Goal: Task Accomplishment & Management: Use online tool/utility

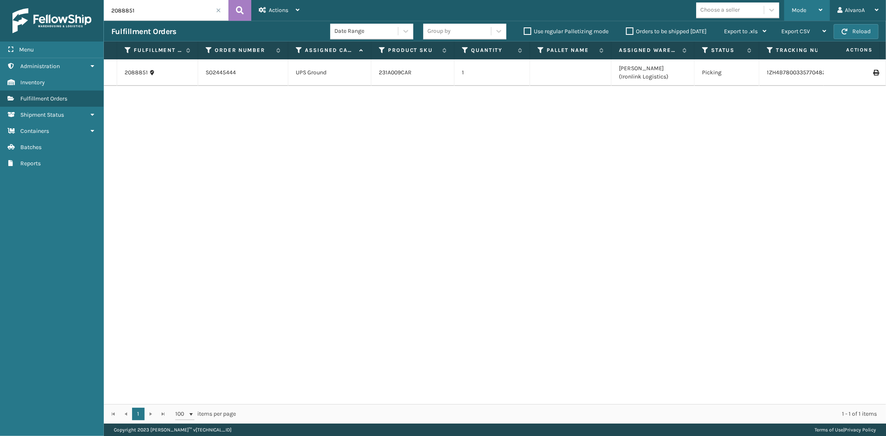
click at [815, 5] on div "Mode" at bounding box center [806, 10] width 31 height 21
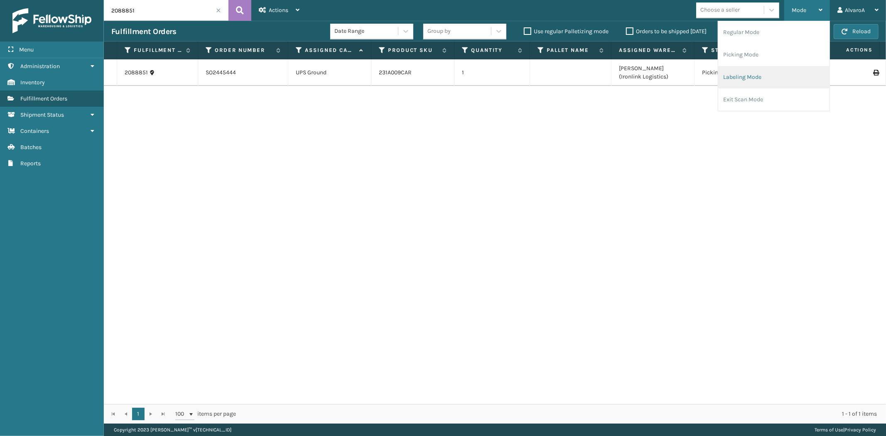
click at [747, 78] on li "Labeling Mode" at bounding box center [773, 77] width 111 height 22
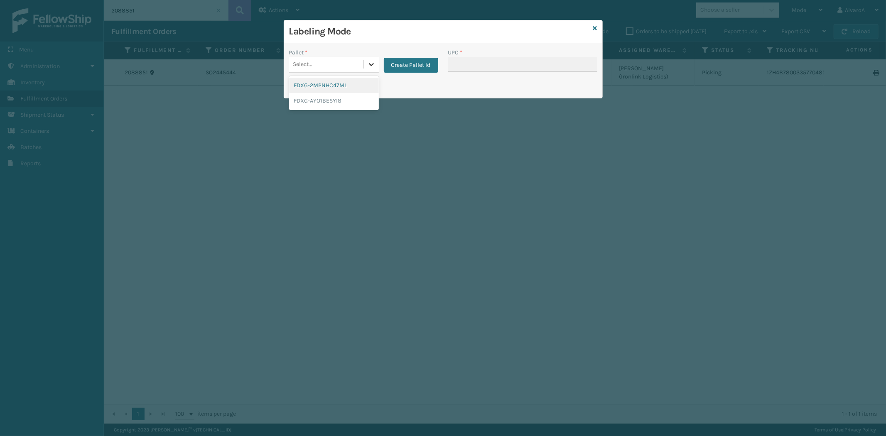
click at [372, 65] on icon at bounding box center [371, 64] width 8 height 8
click at [422, 64] on button "Create Pallet Id" at bounding box center [411, 65] width 54 height 15
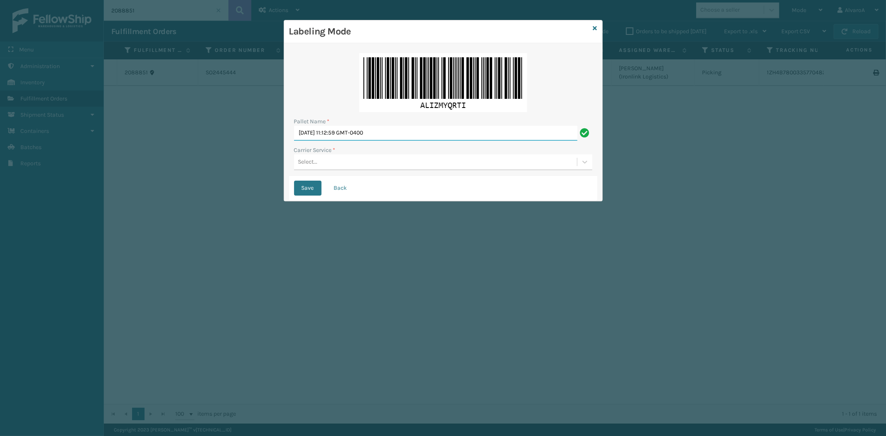
drag, startPoint x: 404, startPoint y: 139, endPoint x: 208, endPoint y: 146, distance: 196.5
click at [208, 146] on div "Labeling Mode Pallet Name * [DATE] 11:12:59 GMT-0400 Carrier Service * Select..…" at bounding box center [443, 218] width 886 height 436
click at [598, 27] on div "Labeling Mode" at bounding box center [443, 31] width 318 height 23
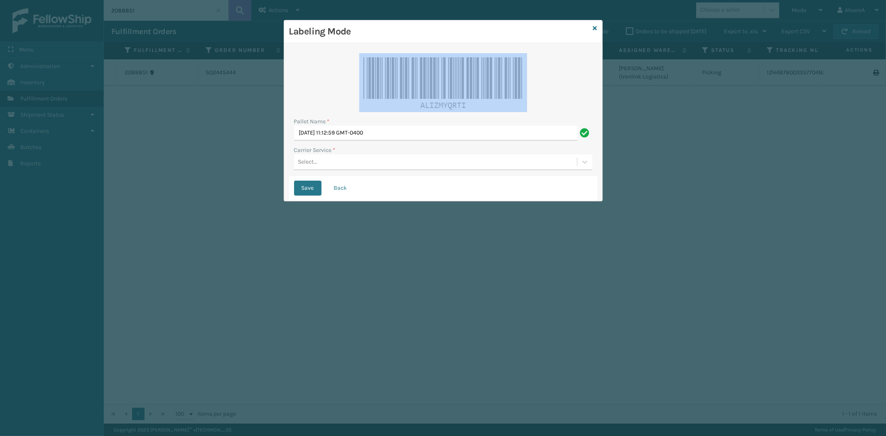
click at [597, 28] on div "Labeling Mode" at bounding box center [443, 31] width 318 height 23
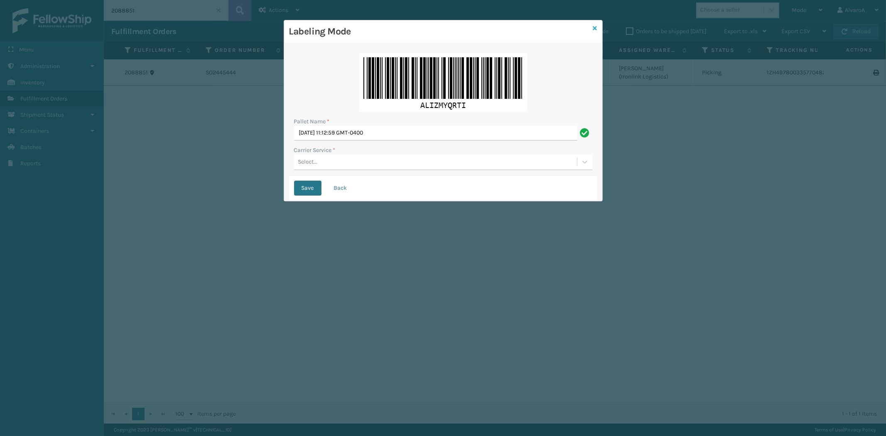
click at [594, 28] on icon at bounding box center [595, 28] width 4 height 6
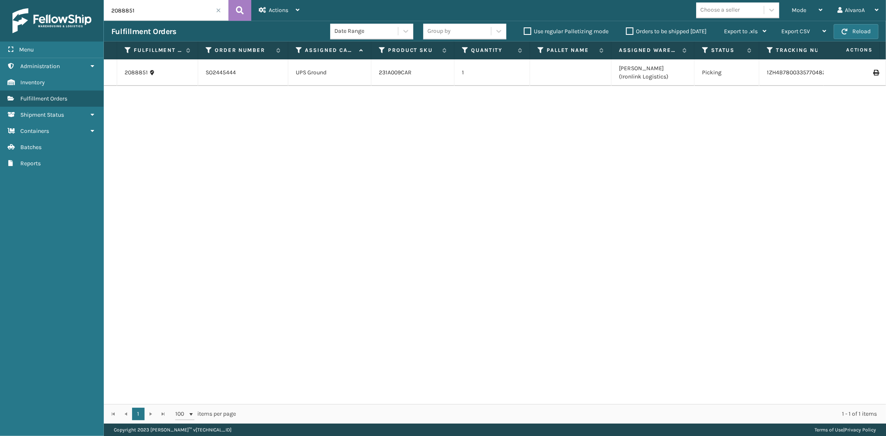
click at [219, 10] on span at bounding box center [218, 10] width 5 height 5
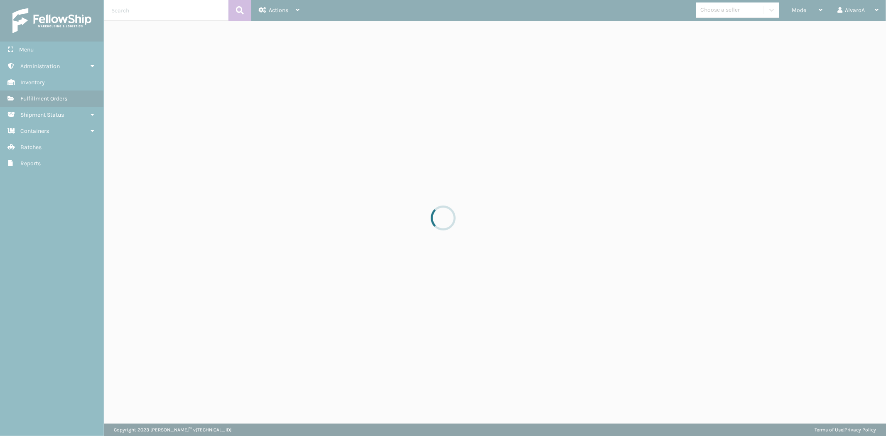
click at [130, 9] on div at bounding box center [443, 218] width 886 height 436
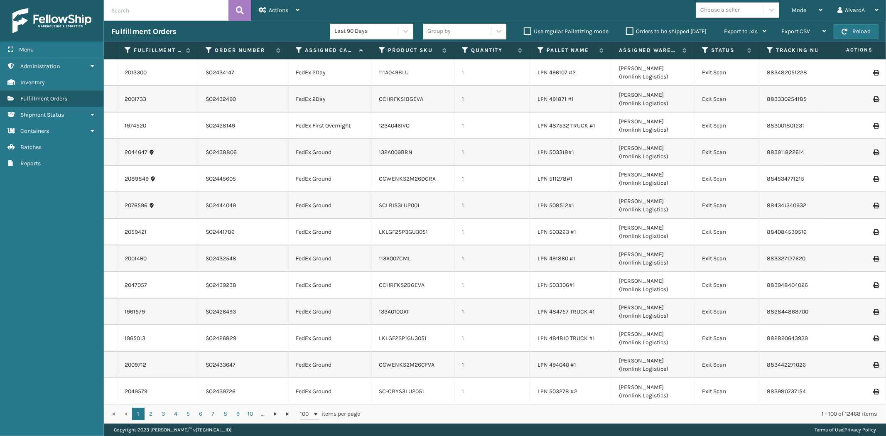
click at [131, 10] on input "text" at bounding box center [166, 10] width 125 height 21
type input "2091454"
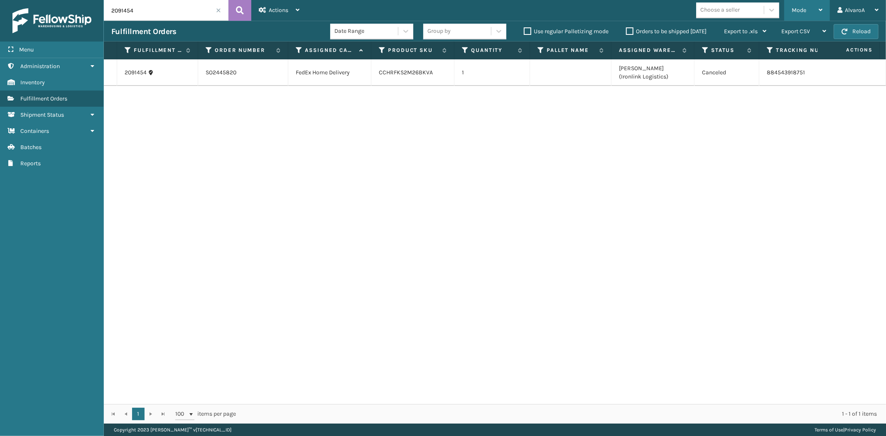
click at [815, 14] on div "Mode" at bounding box center [806, 10] width 31 height 21
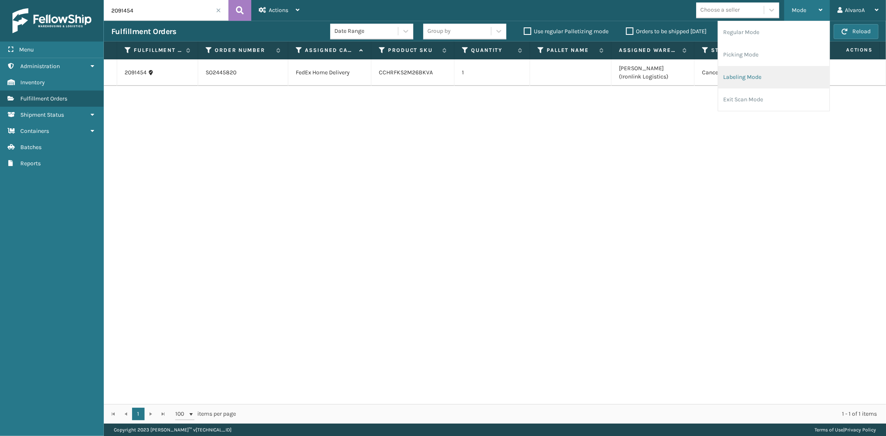
click at [753, 77] on li "Labeling Mode" at bounding box center [773, 77] width 111 height 22
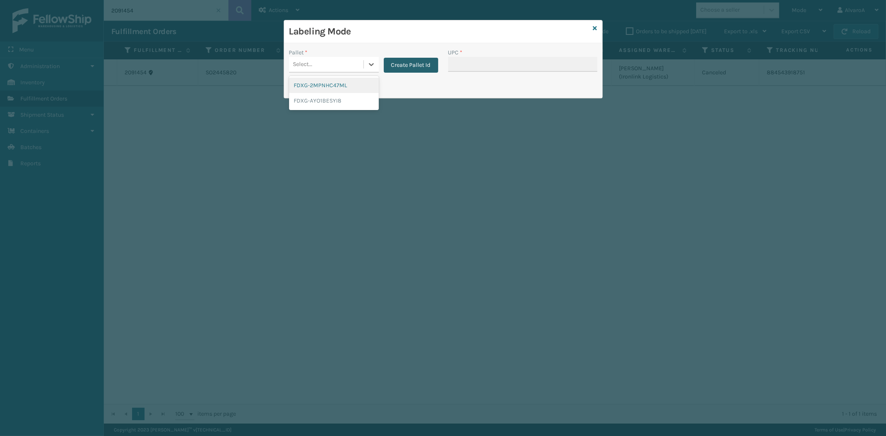
drag, startPoint x: 364, startPoint y: 60, endPoint x: 406, endPoint y: 61, distance: 41.9
click at [366, 60] on div at bounding box center [371, 64] width 15 height 15
click at [407, 61] on button "Create Pallet Id" at bounding box center [411, 65] width 54 height 15
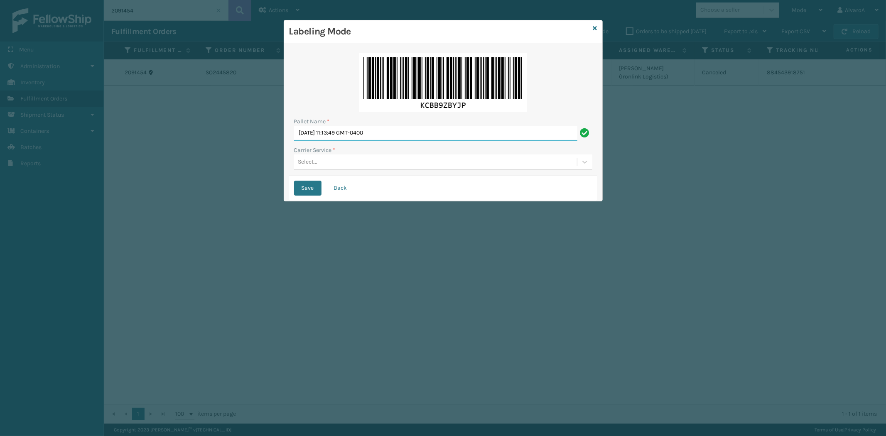
drag, startPoint x: 417, startPoint y: 128, endPoint x: 120, endPoint y: 174, distance: 299.9
click at [121, 174] on div "Labeling Mode Pallet Name * [DATE] 11:13:49 GMT-0400 Carrier Service * Select..…" at bounding box center [443, 218] width 886 height 436
type input "l"
type input "LPN 511284#1"
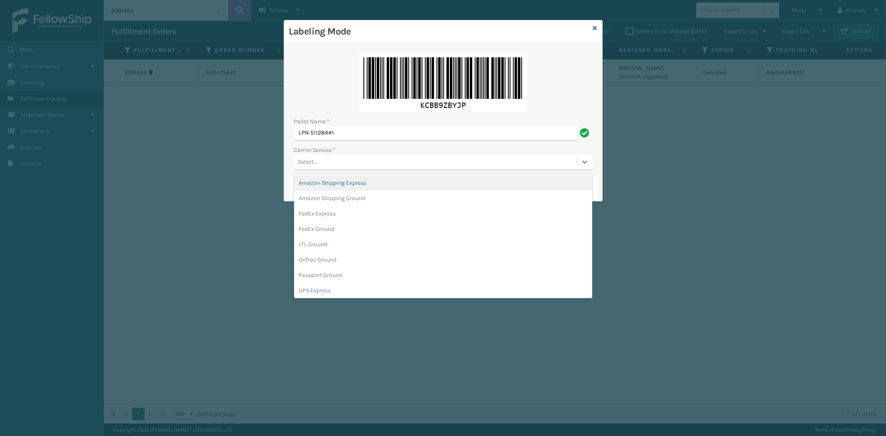
click at [306, 161] on div "Select..." at bounding box center [308, 162] width 20 height 9
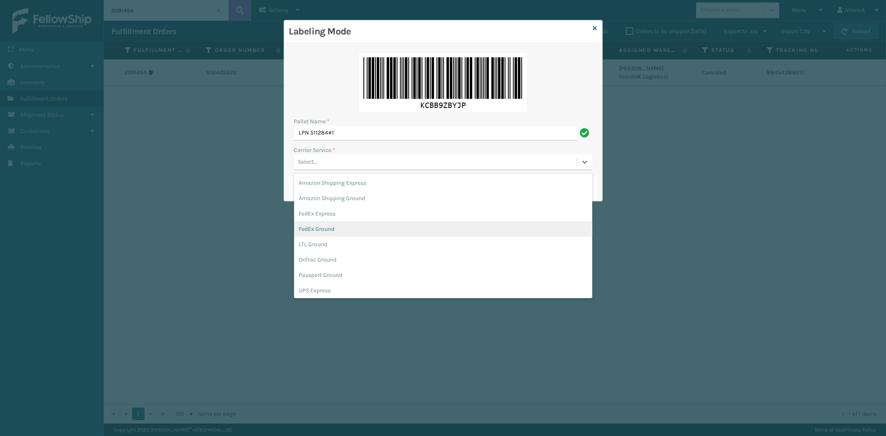
click at [320, 227] on div "FedEx Ground" at bounding box center [443, 228] width 298 height 15
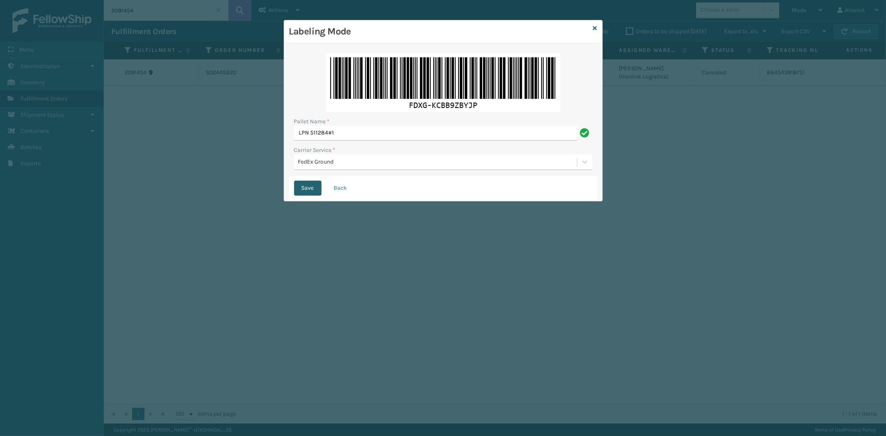
click at [316, 188] on button "Save" at bounding box center [307, 188] width 27 height 15
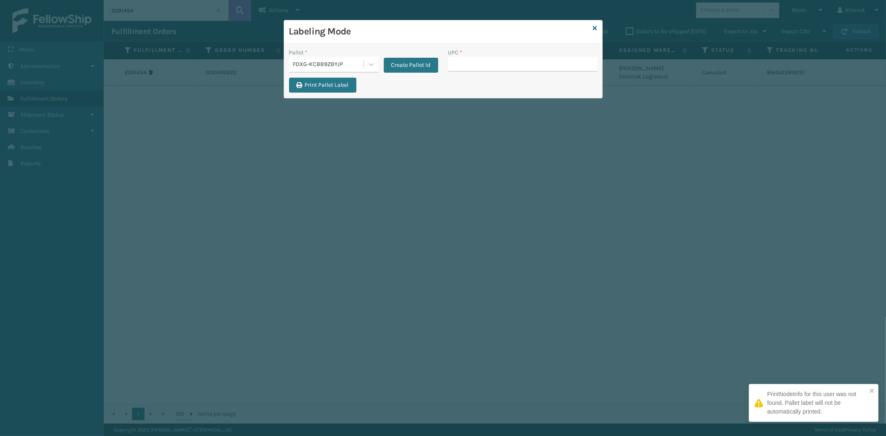
click at [470, 62] on input "UPC *" at bounding box center [522, 64] width 149 height 15
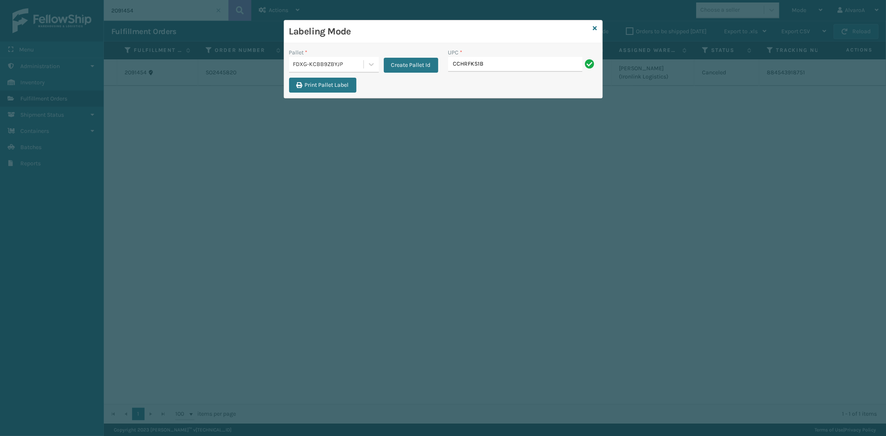
type input "CCHRFKS1BGEVA"
type input "CCHRFKS1M26BRRA"
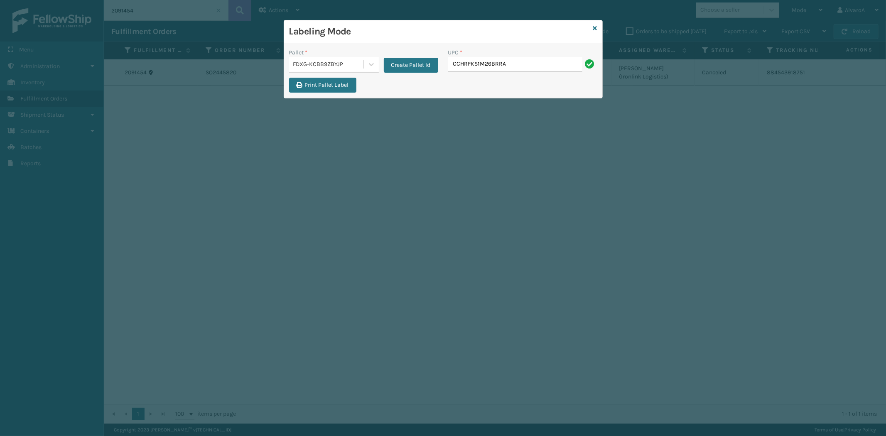
type input "CCHRFKS1M26BRRA"
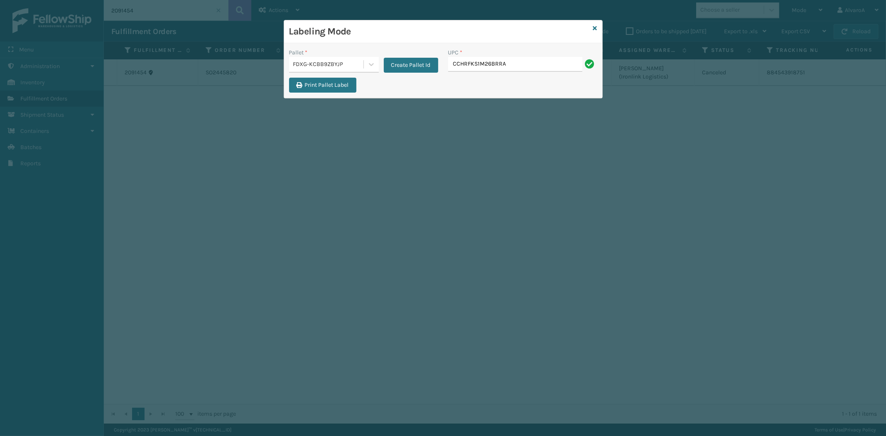
type input "CCHRFKS1M26BRRA"
type input "CCHRFKS2M26BKVA"
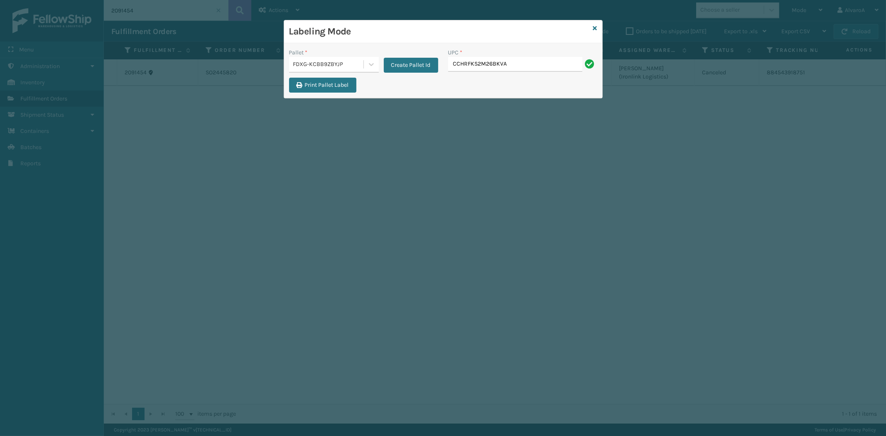
type input "CCHRFKS2M26BKVA"
type input "RC-DBYKU3008"
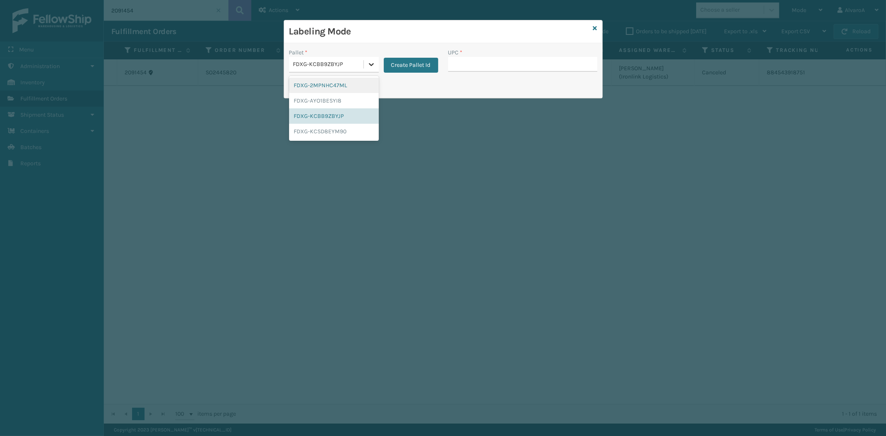
click at [370, 65] on icon at bounding box center [371, 64] width 5 height 3
click at [324, 113] on div "FDXG-KCBB9ZBYJP" at bounding box center [334, 115] width 90 height 15
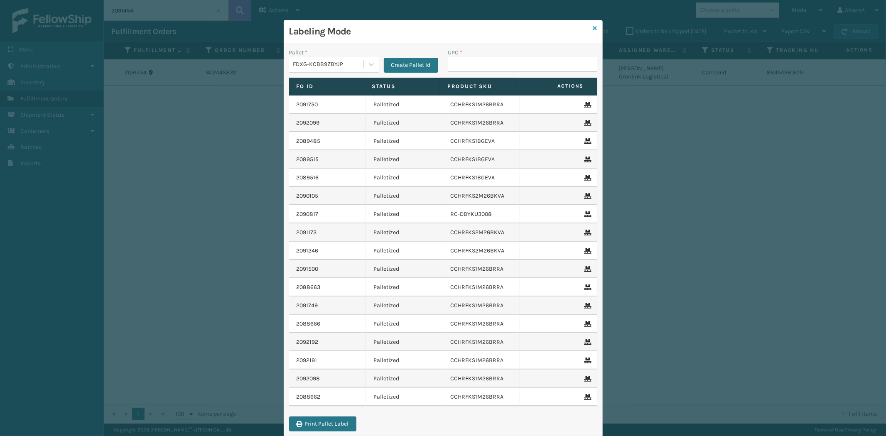
click at [593, 26] on icon at bounding box center [595, 28] width 4 height 6
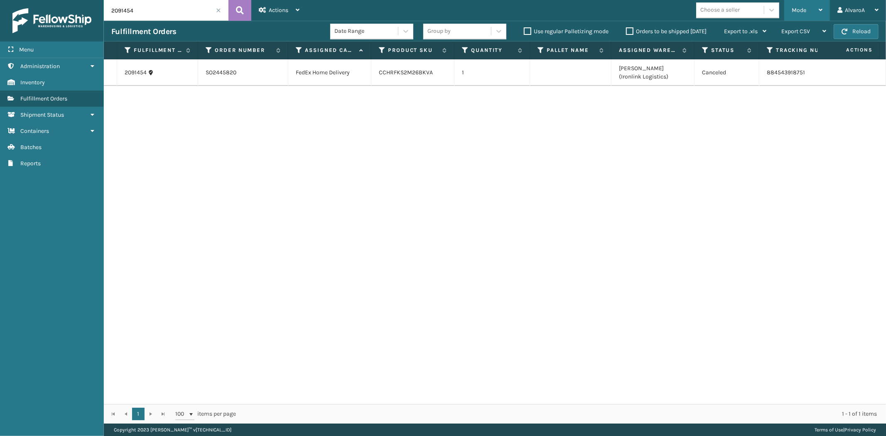
click at [805, 3] on div "Mode" at bounding box center [806, 10] width 31 height 21
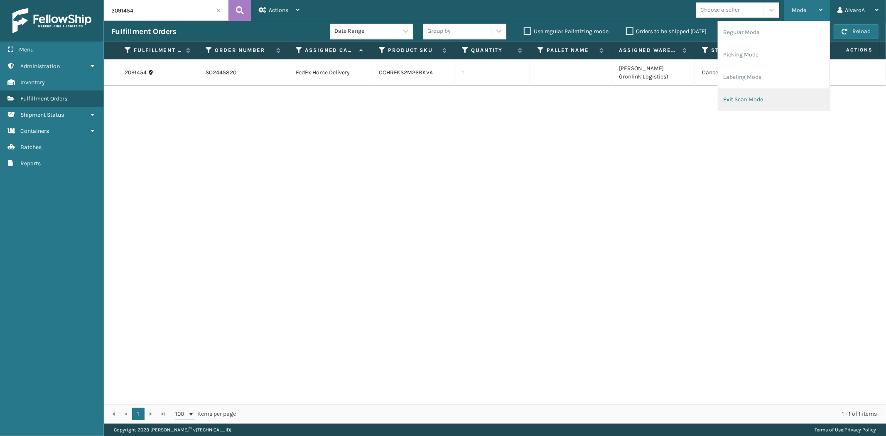
click at [741, 100] on li "Exit Scan Mode" at bounding box center [773, 99] width 111 height 22
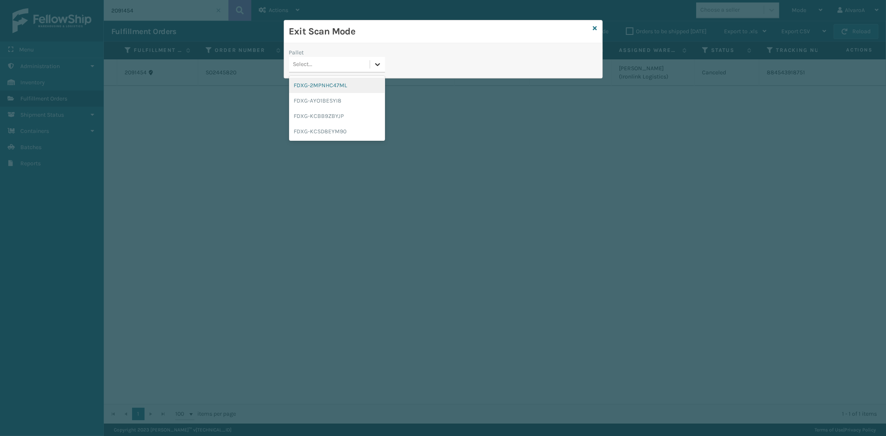
click at [384, 61] on div at bounding box center [377, 64] width 15 height 15
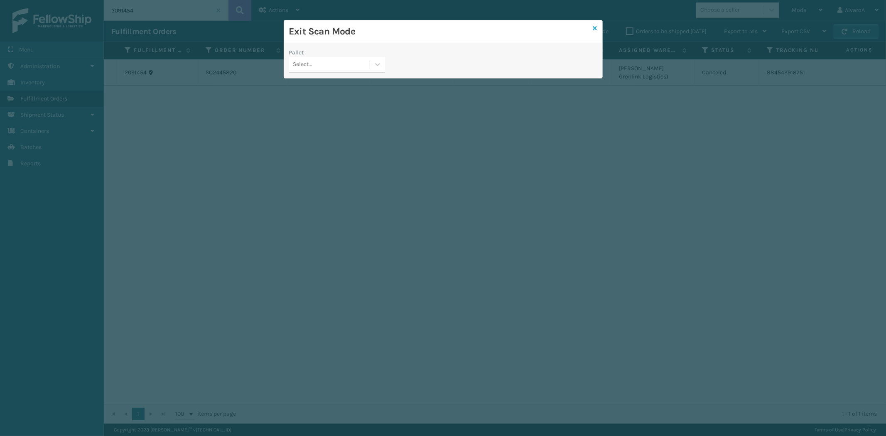
click at [593, 29] on icon at bounding box center [595, 28] width 4 height 6
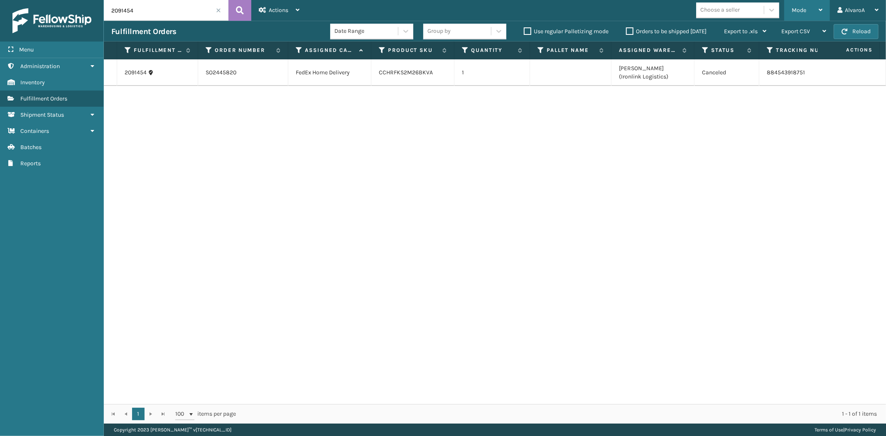
drag, startPoint x: 817, startPoint y: 12, endPoint x: 715, endPoint y: 51, distance: 108.6
click at [816, 12] on div "Mode" at bounding box center [806, 10] width 31 height 21
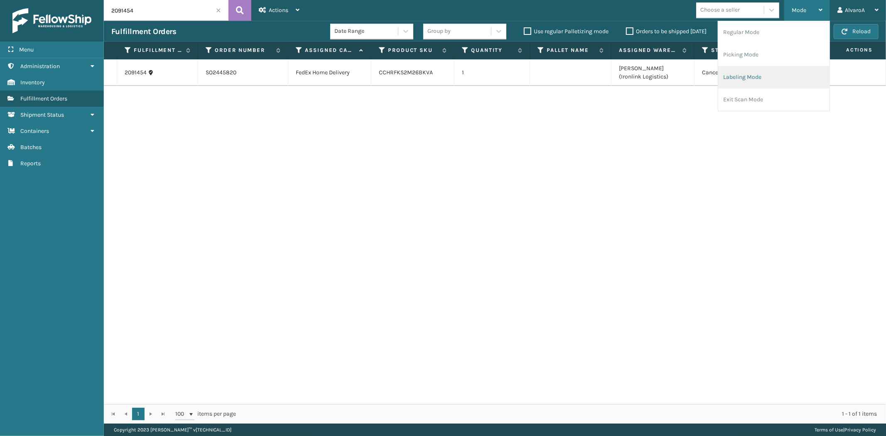
click at [741, 77] on li "Labeling Mode" at bounding box center [773, 77] width 111 height 22
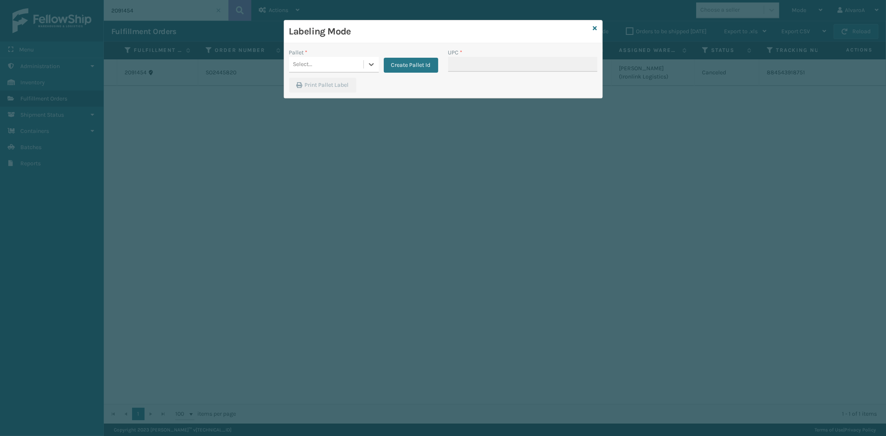
drag, startPoint x: 358, startPoint y: 60, endPoint x: 357, endPoint y: 74, distance: 14.1
click at [358, 61] on div "Select..." at bounding box center [326, 65] width 74 height 14
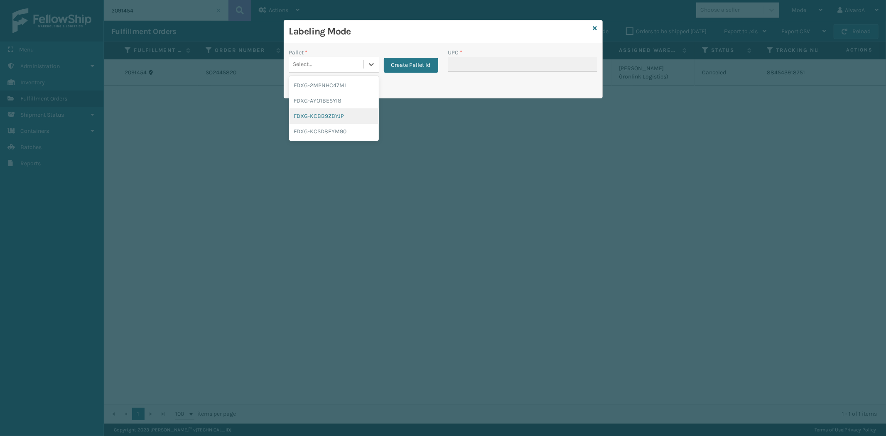
click at [327, 111] on div "FDXG-KCBB9ZBYJP" at bounding box center [334, 115] width 90 height 15
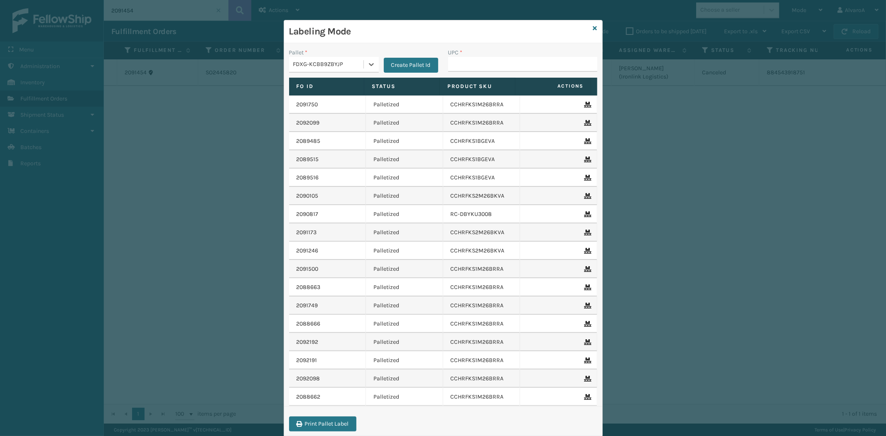
click at [590, 23] on div "Labeling Mode" at bounding box center [443, 31] width 318 height 23
click at [593, 27] on icon at bounding box center [595, 28] width 4 height 6
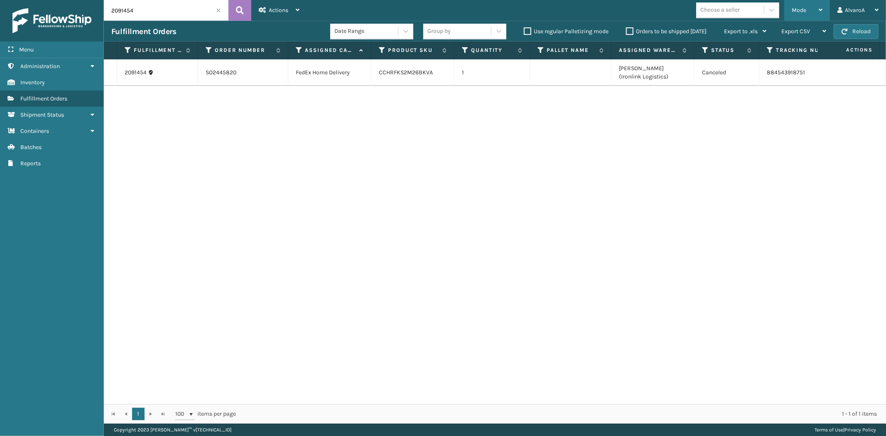
click at [788, 12] on div "Mode Regular Mode Picking Mode Labeling Mode Exit Scan Mode" at bounding box center [807, 10] width 46 height 21
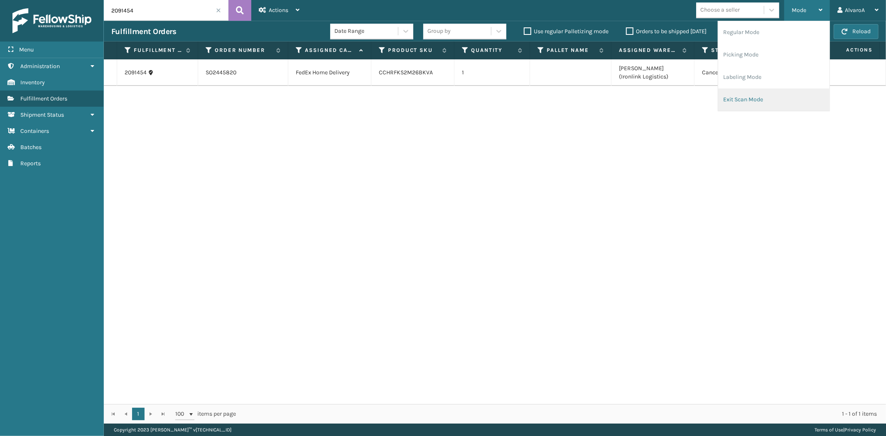
click at [749, 96] on li "Exit Scan Mode" at bounding box center [773, 99] width 111 height 22
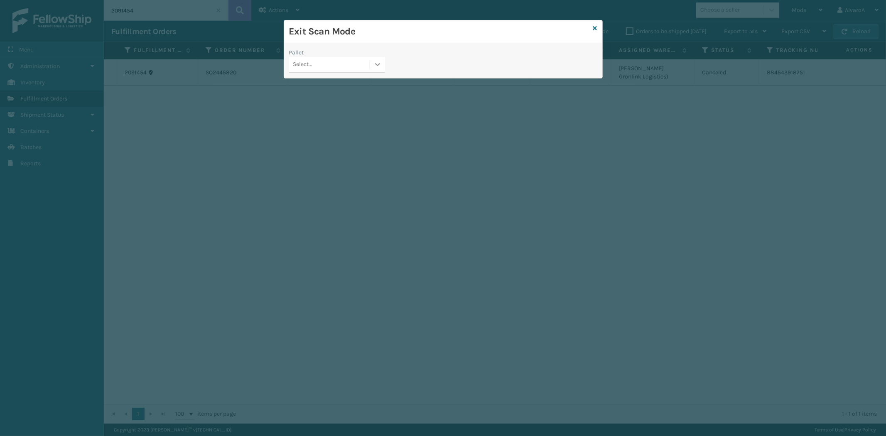
click at [380, 67] on icon at bounding box center [377, 64] width 8 height 8
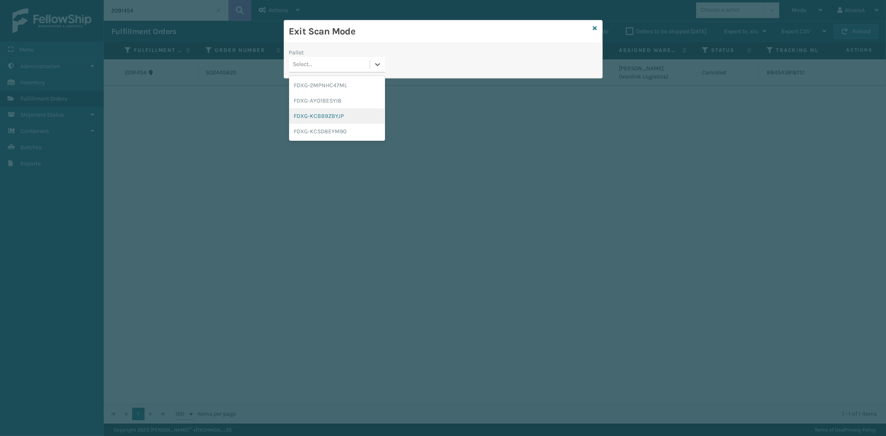
click at [333, 117] on div "FDXG-KCBB9ZBYJP" at bounding box center [337, 115] width 96 height 15
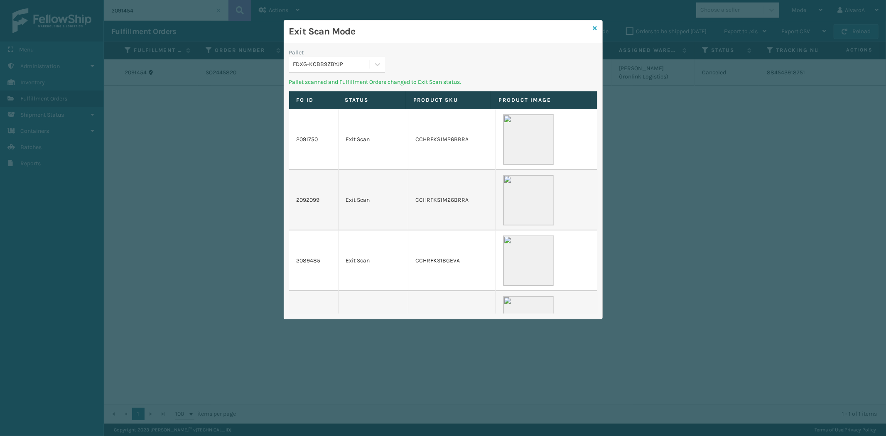
click at [594, 29] on icon at bounding box center [595, 28] width 4 height 6
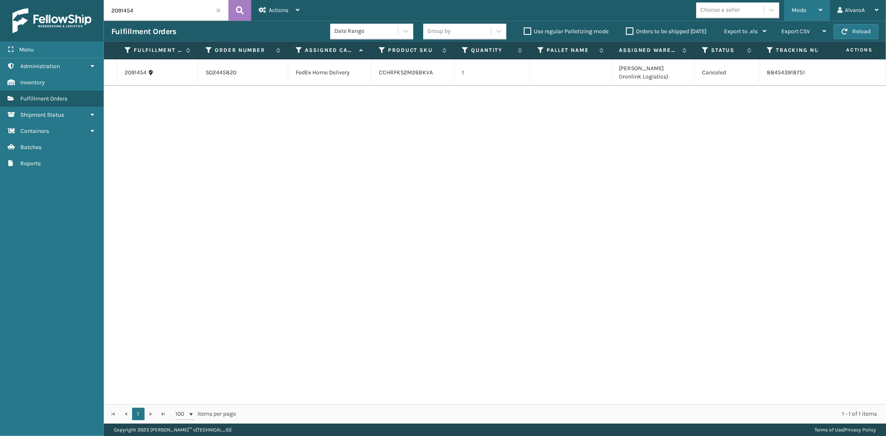
click at [805, 15] on div "Mode" at bounding box center [806, 10] width 31 height 21
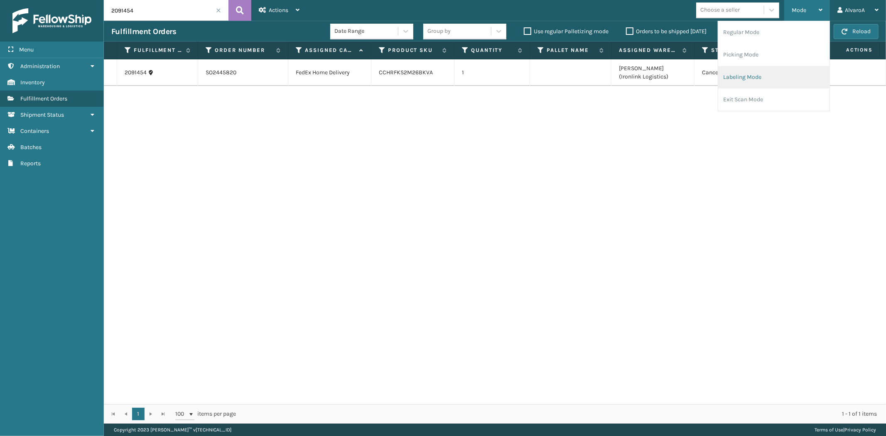
click at [761, 82] on li "Labeling Mode" at bounding box center [773, 77] width 111 height 22
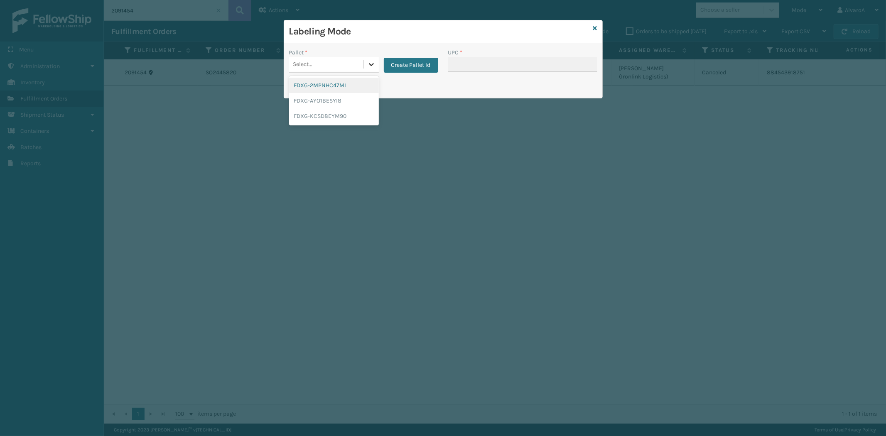
click at [369, 64] on icon at bounding box center [371, 64] width 5 height 3
click at [402, 61] on button "Create Pallet Id" at bounding box center [411, 65] width 54 height 15
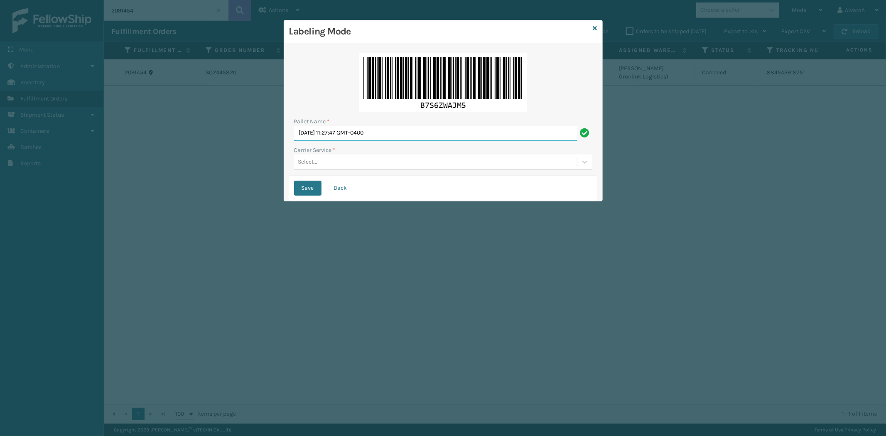
click at [419, 133] on input "[DATE] 11:27:47 GMT-0400" at bounding box center [435, 133] width 283 height 15
drag, startPoint x: 397, startPoint y: 130, endPoint x: 347, endPoint y: 144, distance: 52.6
click at [347, 144] on div "Pallet Name * [DATE] 11:27:47 GMT-0400 Carrier Service * Select..." at bounding box center [443, 111] width 308 height 127
drag, startPoint x: 352, startPoint y: 134, endPoint x: 219, endPoint y: 160, distance: 135.4
click at [220, 160] on div "Labeling Mode Pallet Name * [DATE] Carrier Service * Select... Save Back" at bounding box center [443, 218] width 886 height 436
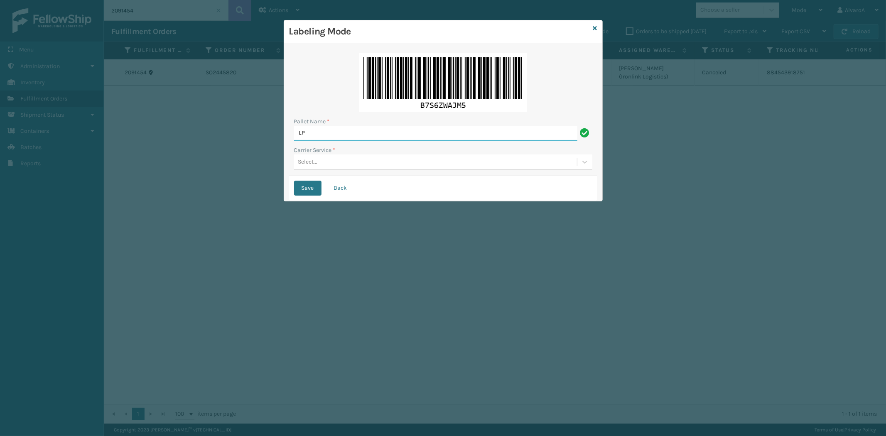
type input "L"
type input "UPS [DATE]"
drag, startPoint x: 320, startPoint y: 158, endPoint x: 319, endPoint y: 171, distance: 12.9
click at [320, 159] on div "Select..." at bounding box center [435, 162] width 283 height 14
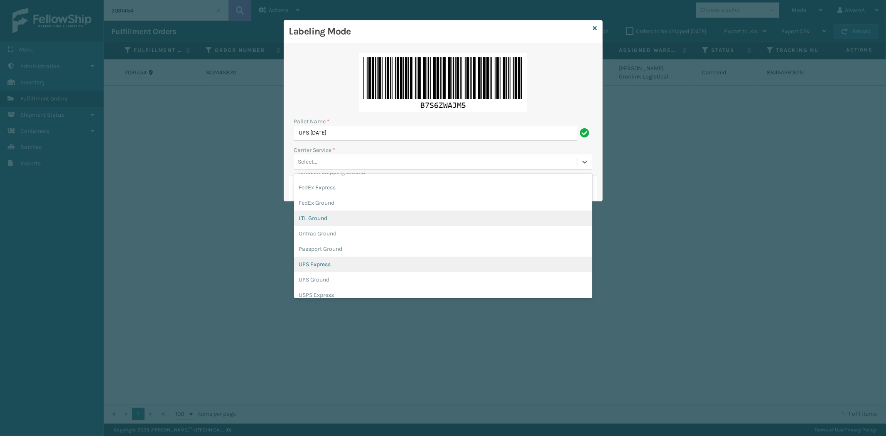
scroll to position [46, 0]
click at [316, 260] on div "UPS Ground" at bounding box center [443, 259] width 298 height 15
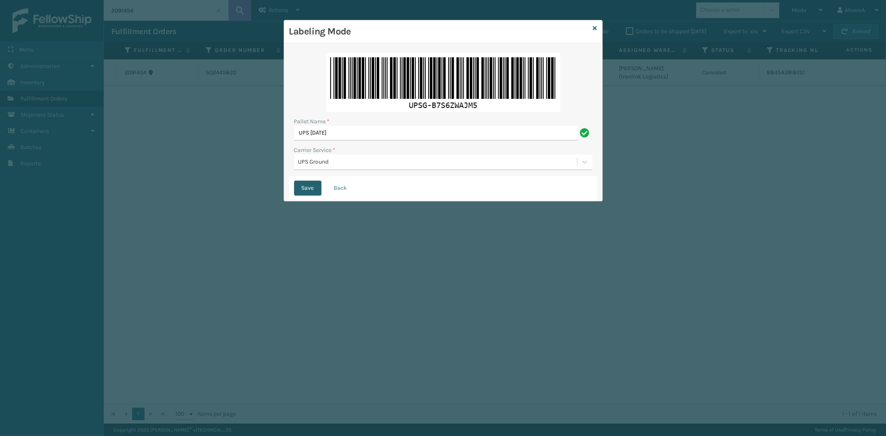
click at [308, 184] on button "Save" at bounding box center [307, 188] width 27 height 15
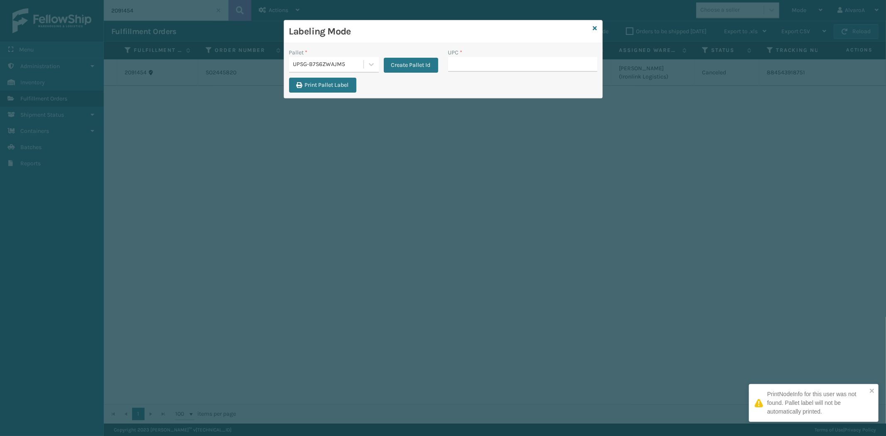
click at [462, 65] on input "UPC *" at bounding box center [522, 64] width 149 height 15
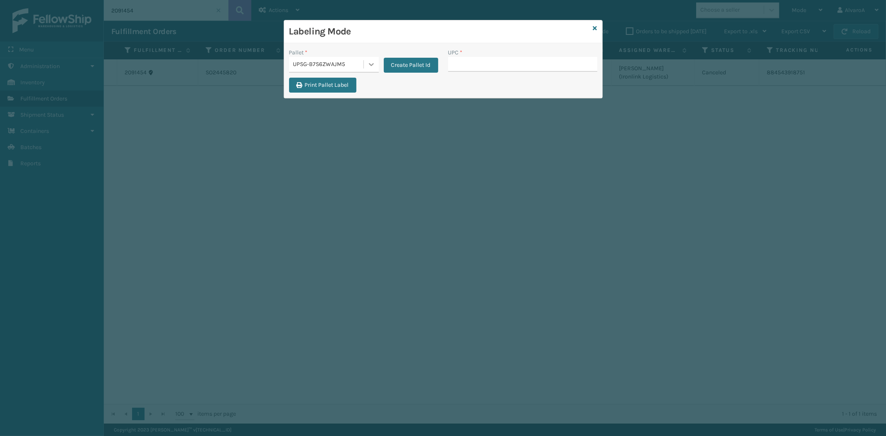
click at [367, 66] on icon at bounding box center [371, 64] width 8 height 8
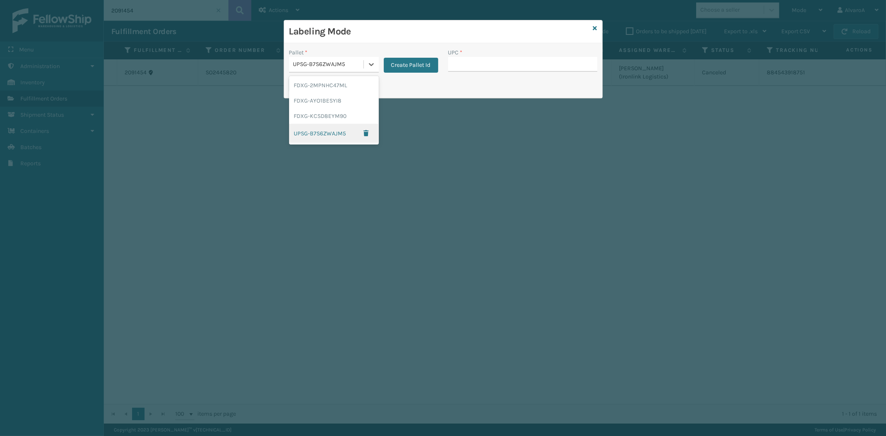
click at [342, 135] on div "UPSG-B7S6ZWAJM5" at bounding box center [334, 133] width 90 height 19
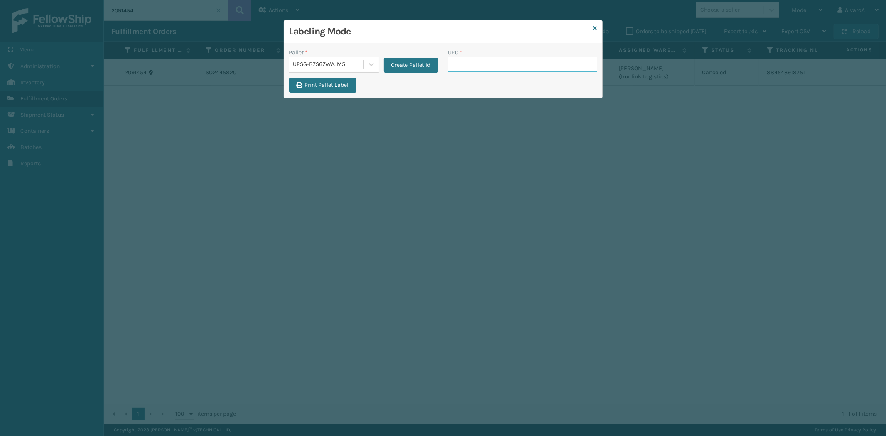
click at [472, 66] on input "UPC *" at bounding box center [522, 64] width 149 height 15
type input "516A007RST"
type input "517A007GRN"
type input "CCWENKS1M26CFVA"
type input "231A009CAR"
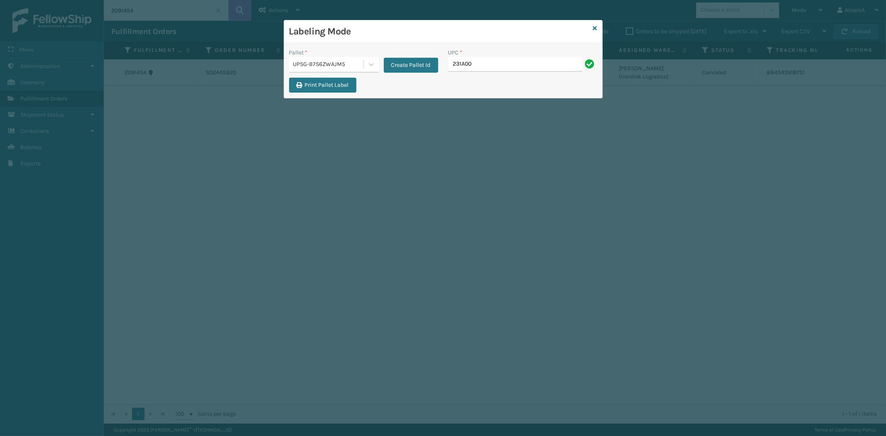
type input "231A009CAR"
click at [478, 65] on input "UPC *" at bounding box center [522, 64] width 149 height 15
type input "510A003CML"
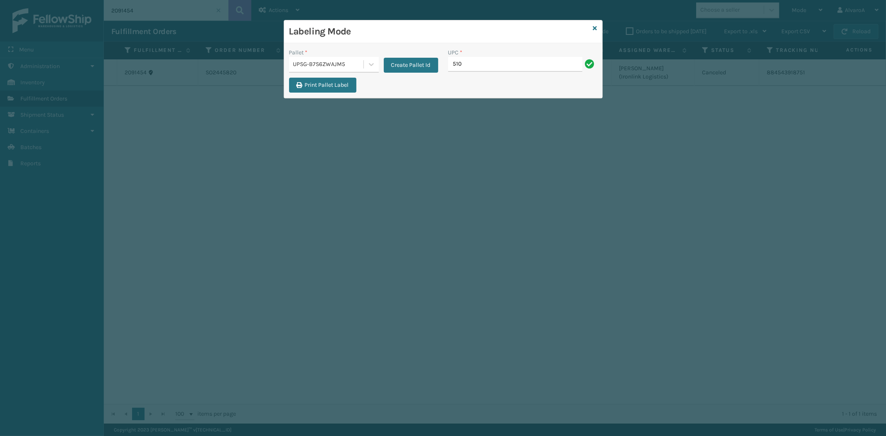
type input "510A003CML"
click at [464, 71] on input "UPC *" at bounding box center [522, 64] width 149 height 15
click at [467, 57] on input "UPC *" at bounding box center [522, 64] width 149 height 15
click at [474, 68] on input "UPC *" at bounding box center [522, 64] width 149 height 15
type input "LKLGF2SP1CAR"
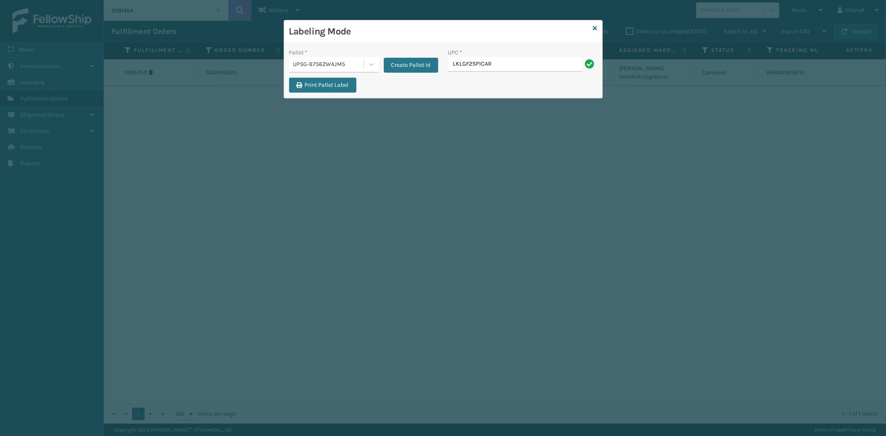
type input "LKLGF2SP1CAR"
type input "CCHRFKS3M26BKVA"
type input "LKLGF2SP3OLV-C"
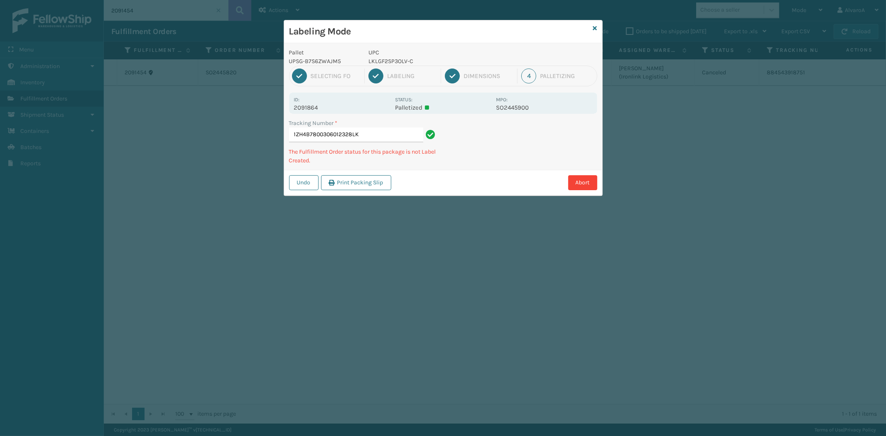
type input "1ZH4B7800306012328LKL"
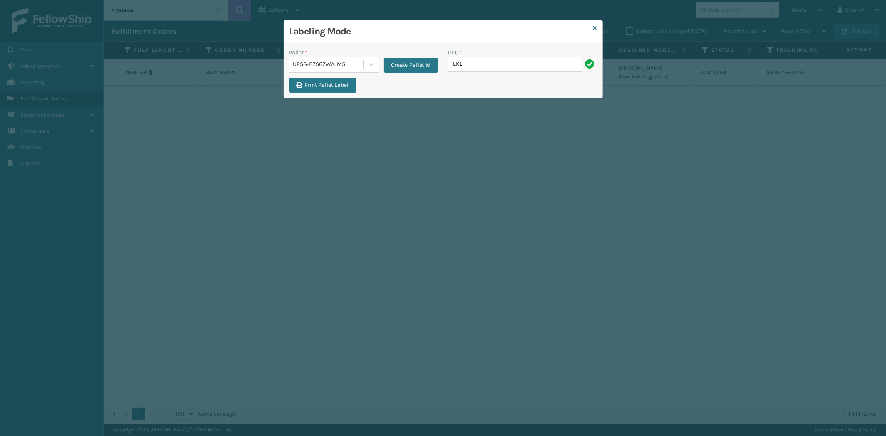
type input "LKLGF2SP3OLV-C"
type input "133A013NVY"
type input "CCHRFKS3M26DGRA"
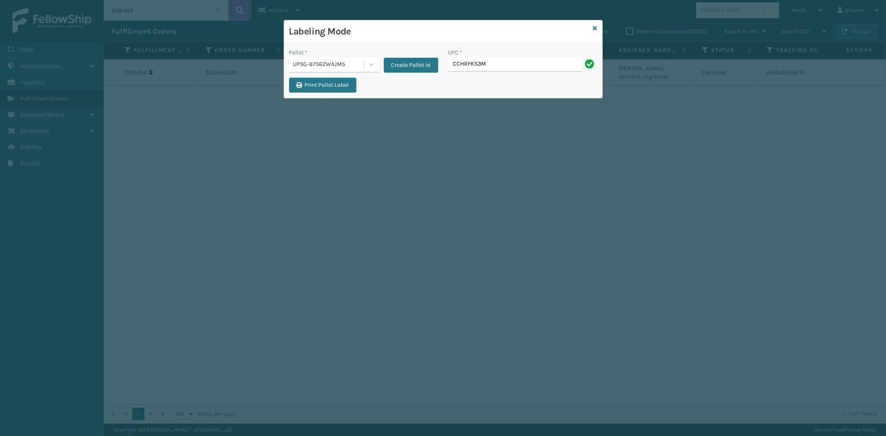
type input "CCHRFKS3M26DGRA"
type input "LKLGF2SP1GU3051"
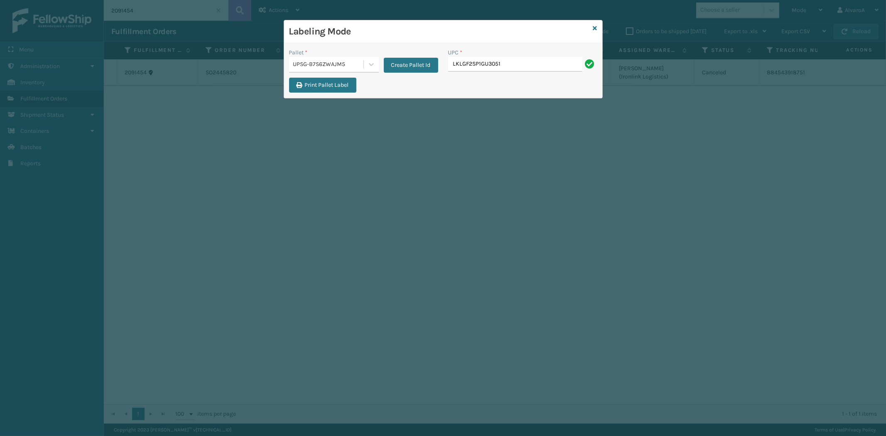
type input "LKLGF2SP1GU3051"
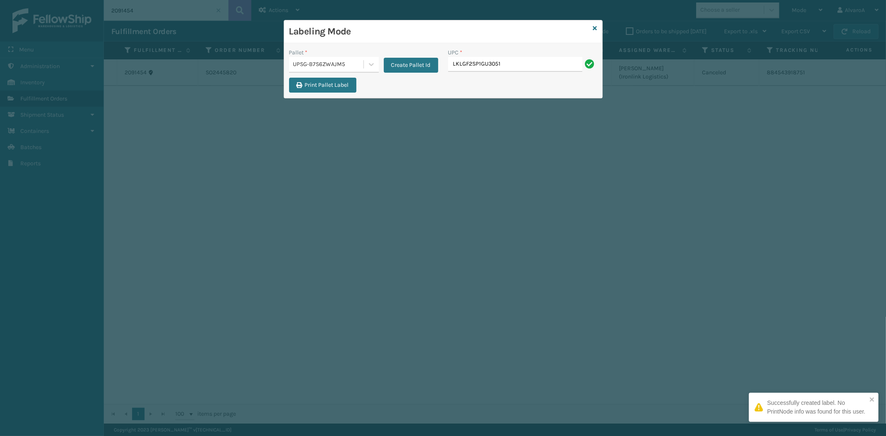
type input "LKLGF2SP1GU3051"
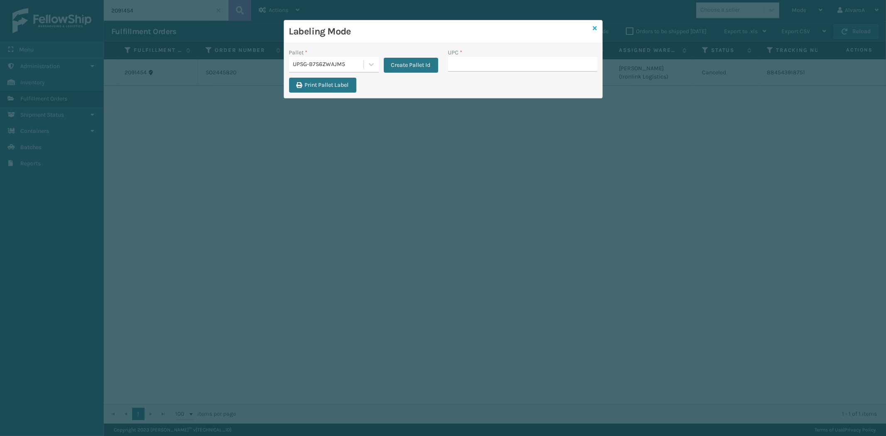
click at [593, 27] on icon at bounding box center [595, 28] width 4 height 6
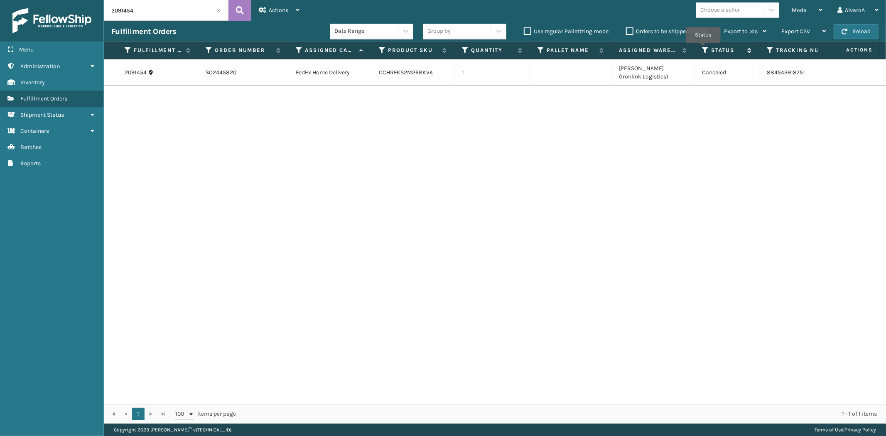
click at [703, 49] on icon at bounding box center [705, 49] width 7 height 7
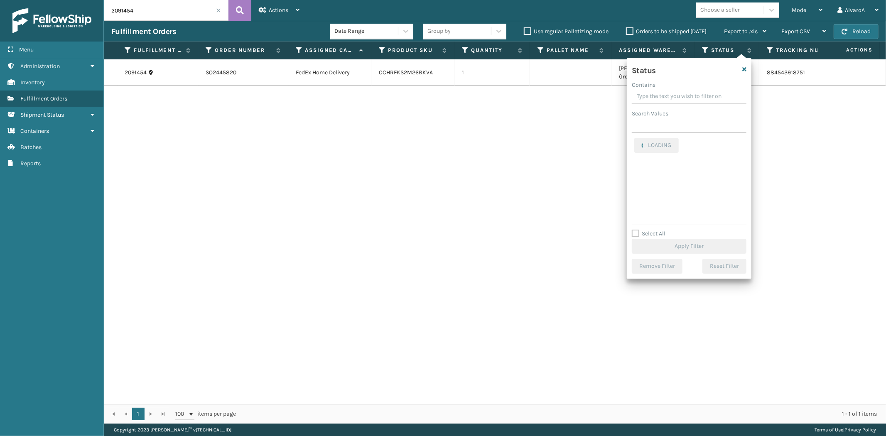
click at [653, 98] on input "Contains" at bounding box center [688, 96] width 115 height 15
click at [636, 213] on label "Palletized" at bounding box center [652, 212] width 36 height 7
click at [634, 213] on input "Palletized" at bounding box center [634, 210] width 0 height 5
checkbox input "true"
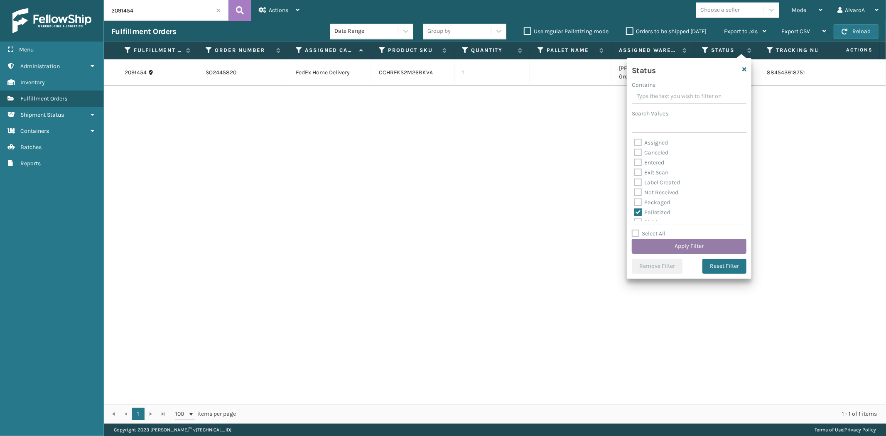
click at [643, 244] on button "Apply Filter" at bounding box center [688, 246] width 115 height 15
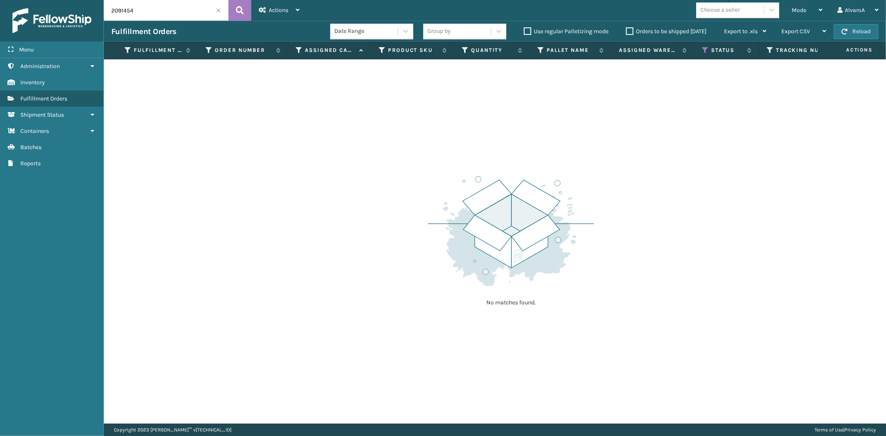
click at [220, 13] on input "2091454" at bounding box center [166, 10] width 125 height 21
click at [218, 10] on span at bounding box center [218, 10] width 5 height 5
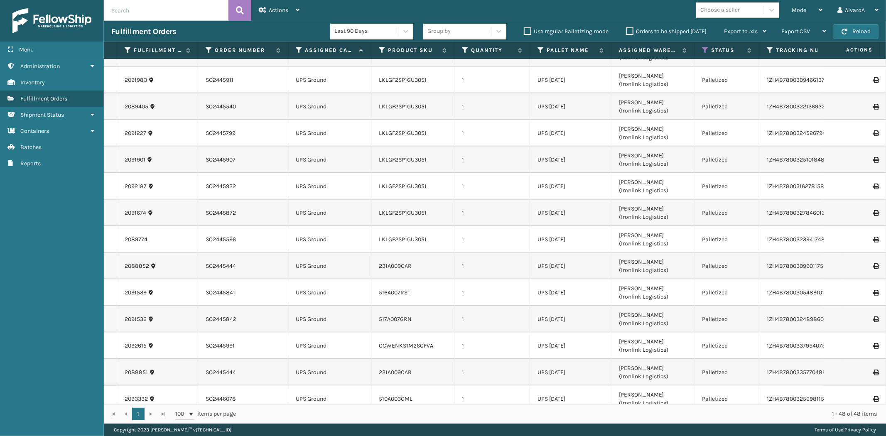
scroll to position [738, 0]
click at [873, 213] on icon at bounding box center [875, 212] width 5 height 6
